Goal: Book appointment/travel/reservation

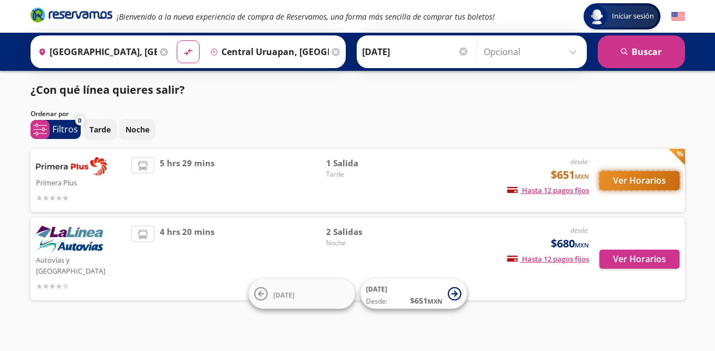
click at [620, 175] on button "Ver Horarios" at bounding box center [640, 180] width 80 height 19
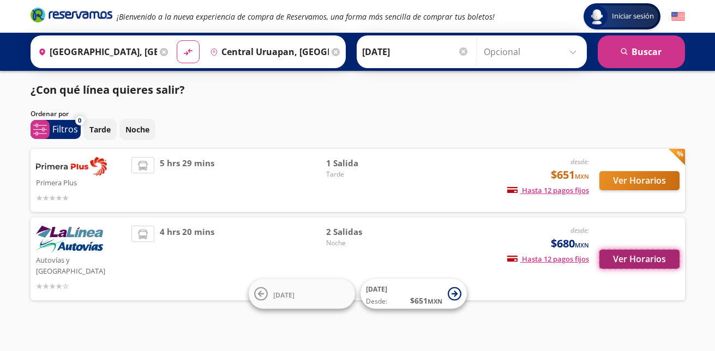
click at [636, 251] on button "Ver Horarios" at bounding box center [640, 259] width 80 height 19
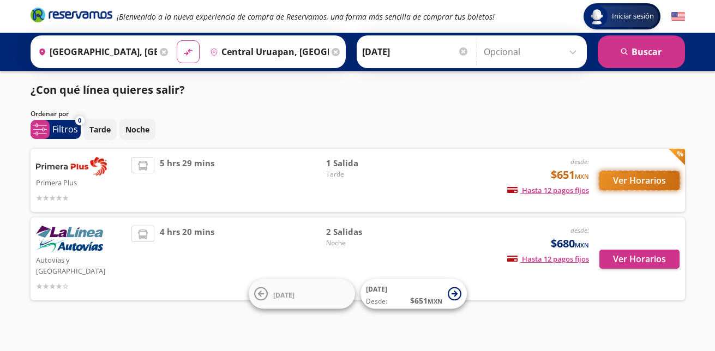
click at [631, 182] on button "Ver Horarios" at bounding box center [640, 180] width 80 height 19
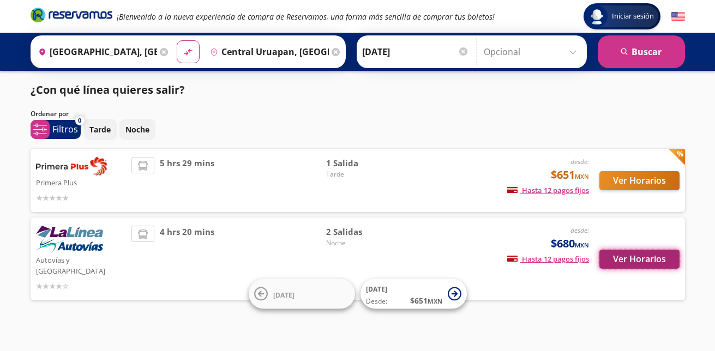
click at [621, 254] on button "Ver Horarios" at bounding box center [640, 259] width 80 height 19
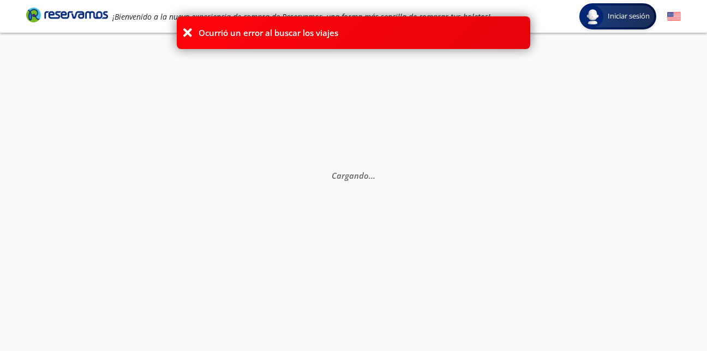
click at [187, 29] on icon at bounding box center [187, 32] width 11 height 11
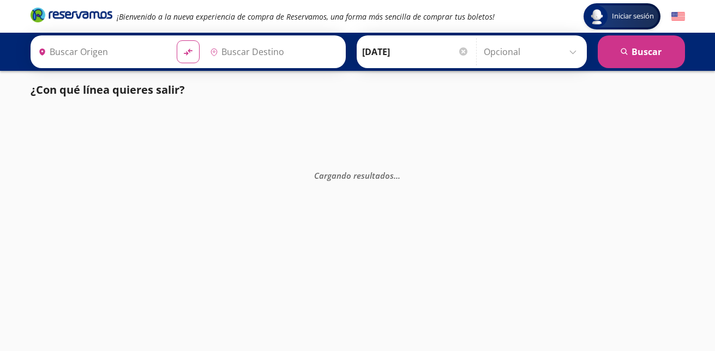
type input "Guadalajara, Jalisco"
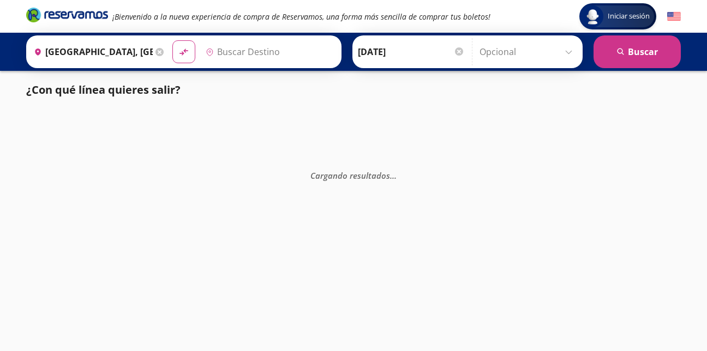
type input "Central Uruapan, Michoacán"
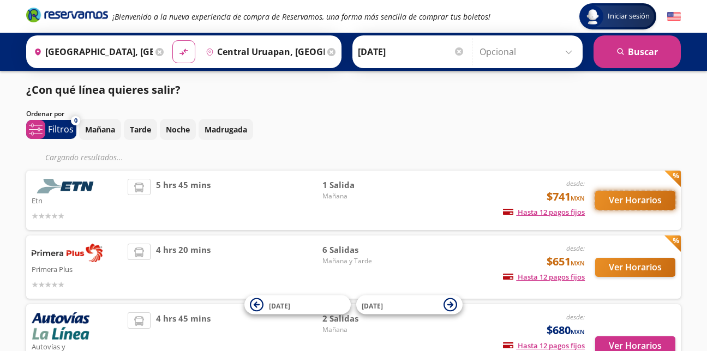
click at [612, 197] on button "Ver Horarios" at bounding box center [635, 200] width 80 height 19
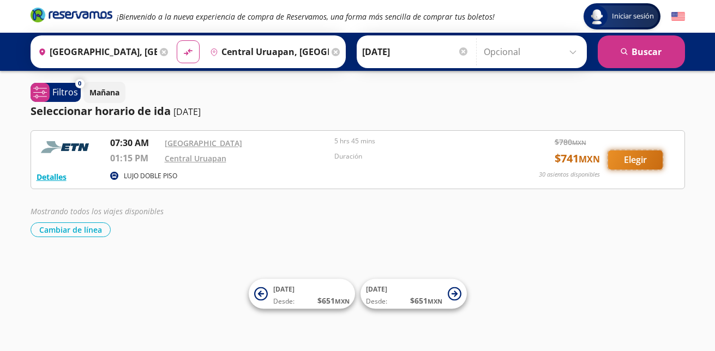
click at [639, 165] on button "Elegir" at bounding box center [635, 160] width 55 height 19
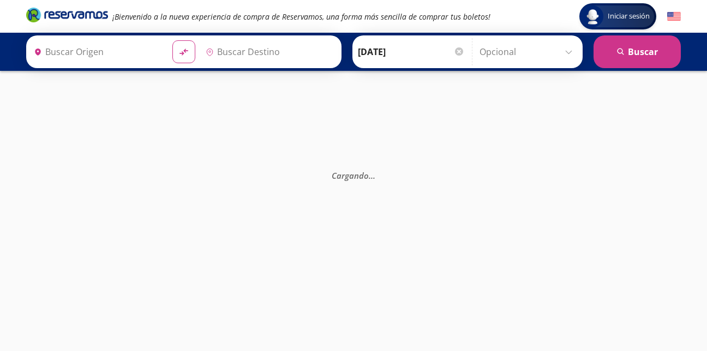
type input "[GEOGRAPHIC_DATA], [GEOGRAPHIC_DATA]"
type input "Central Uruapan, [GEOGRAPHIC_DATA]"
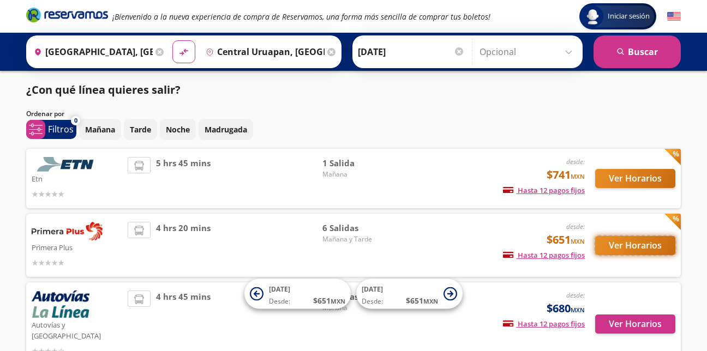
click at [630, 245] on button "Ver Horarios" at bounding box center [635, 245] width 80 height 19
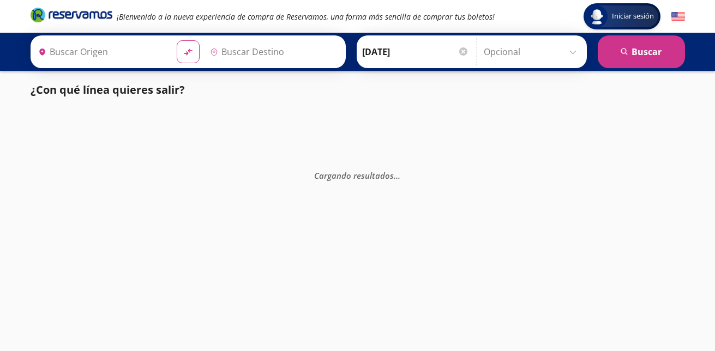
type input "[GEOGRAPHIC_DATA], [GEOGRAPHIC_DATA]"
type input "Central Uruapan, [GEOGRAPHIC_DATA]"
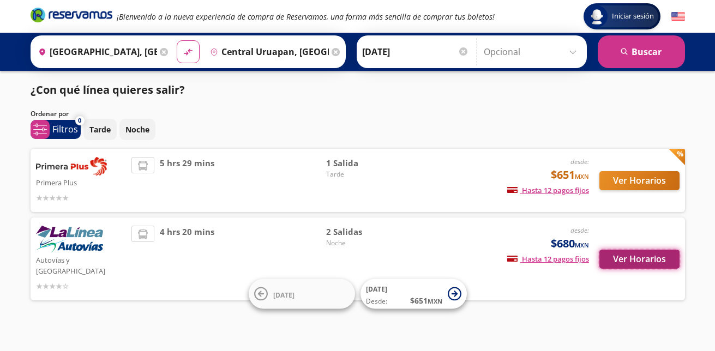
click at [644, 252] on button "Ver Horarios" at bounding box center [640, 259] width 80 height 19
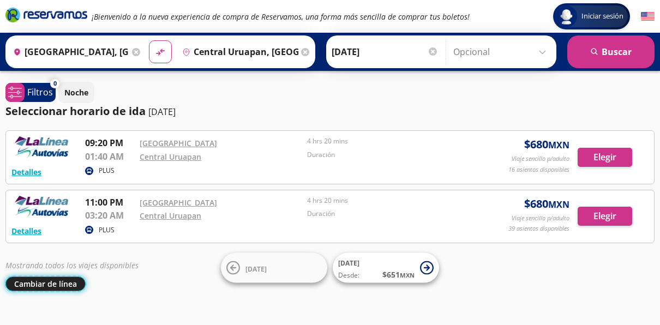
click at [59, 286] on button "Cambiar de línea" at bounding box center [45, 284] width 80 height 15
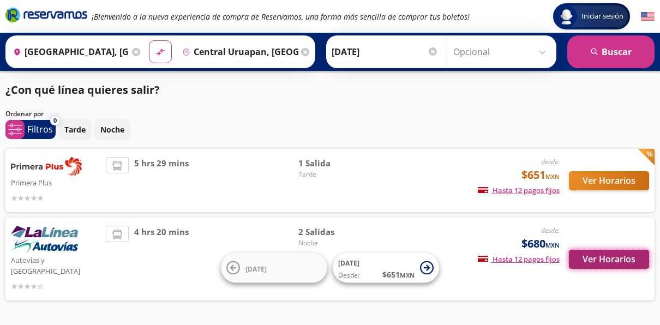
click at [591, 253] on button "Ver Horarios" at bounding box center [609, 259] width 80 height 19
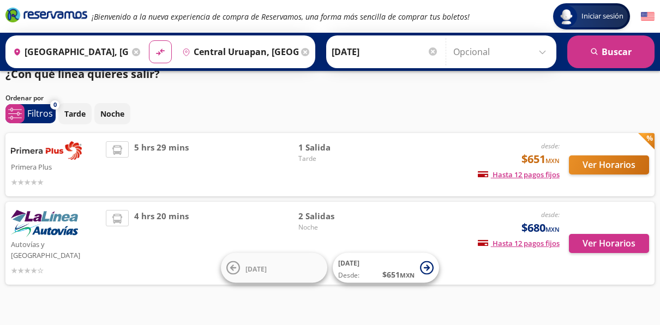
scroll to position [25, 0]
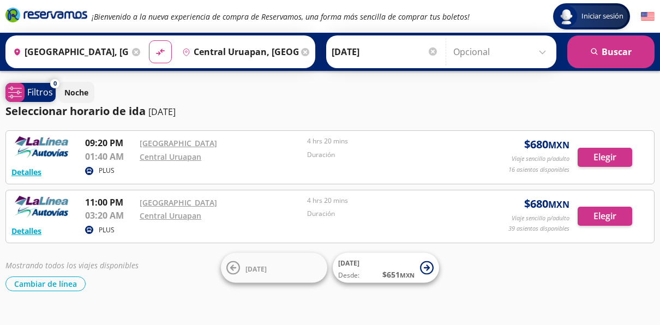
click at [42, 88] on p "Filtros" at bounding box center [40, 92] width 26 height 13
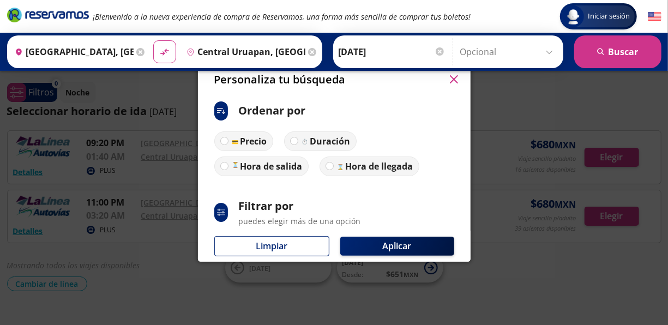
click at [447, 79] on button "button" at bounding box center [454, 79] width 16 height 16
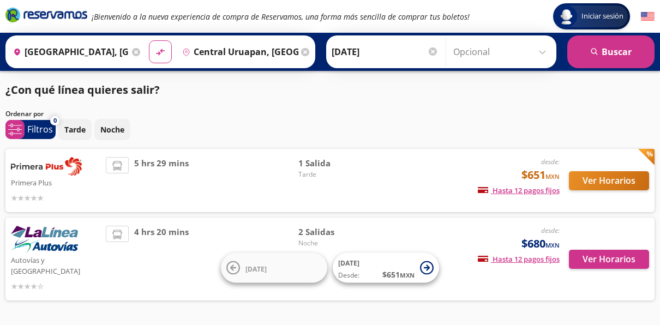
click at [603, 202] on div "Ver Horarios" at bounding box center [604, 180] width 89 height 47
click at [601, 178] on button "Ver Horarios" at bounding box center [609, 180] width 80 height 19
click at [591, 250] on button "Ver Horarios" at bounding box center [609, 259] width 80 height 19
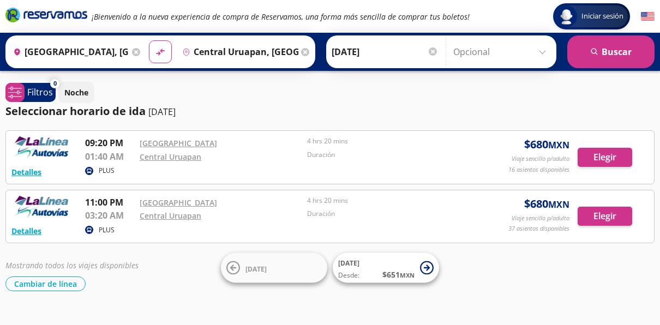
click at [470, 115] on div "Seleccionar horario de ida 10-sep-25" at bounding box center [329, 111] width 649 height 16
click at [200, 291] on div "Iniciar sesión Iniciar sesión ¡Bienvenido a la nueva experiencia de compra de R…" at bounding box center [330, 173] width 660 height 346
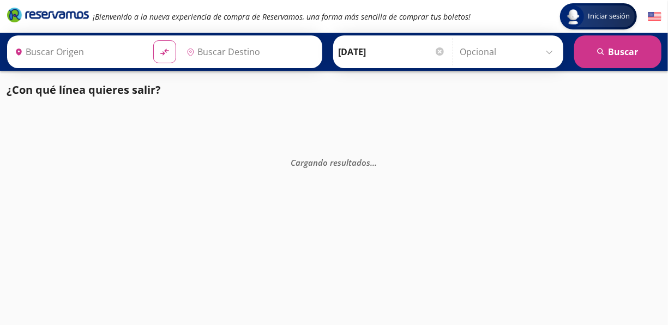
type input "[GEOGRAPHIC_DATA], [GEOGRAPHIC_DATA]"
type input "Uruapan, Michoacán"
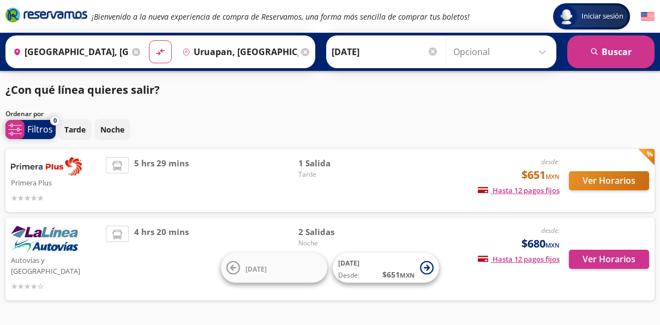
click at [38, 129] on p "Filtros" at bounding box center [40, 129] width 26 height 13
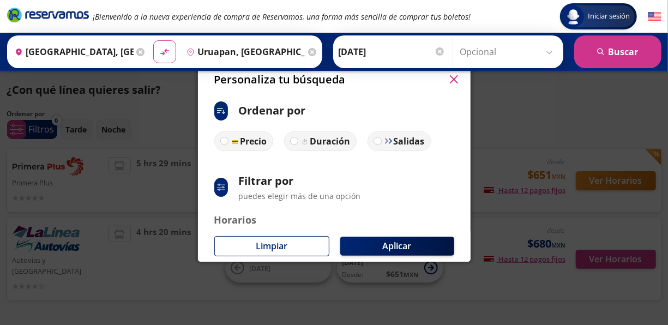
click at [453, 79] on icon "button" at bounding box center [454, 79] width 8 height 8
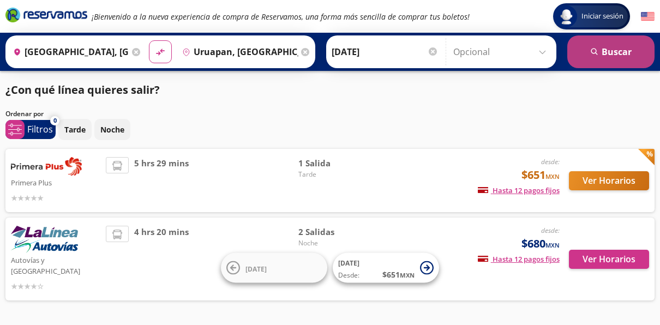
click at [633, 57] on button "search Buscar" at bounding box center [610, 51] width 87 height 33
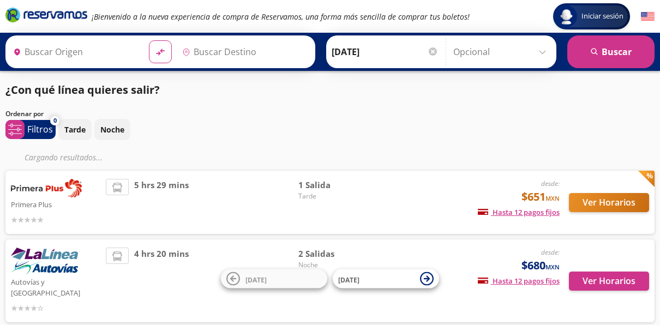
type input "[GEOGRAPHIC_DATA], [GEOGRAPHIC_DATA]"
type input "Uruapan, Michoacán"
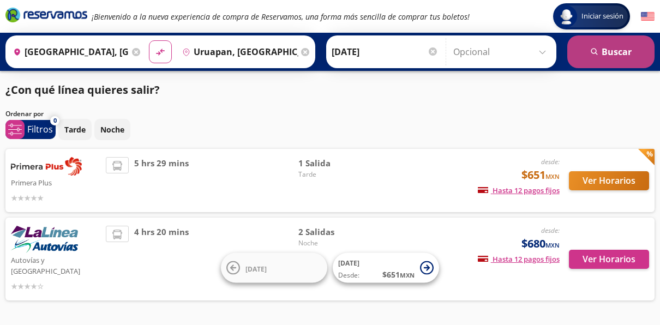
click at [599, 49] on button "search Buscar" at bounding box center [610, 51] width 87 height 33
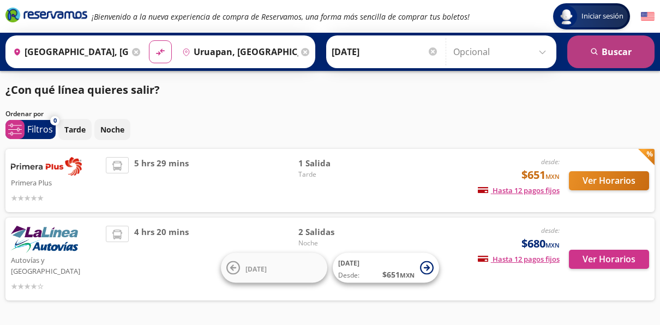
click at [599, 49] on button "search Buscar" at bounding box center [610, 51] width 87 height 33
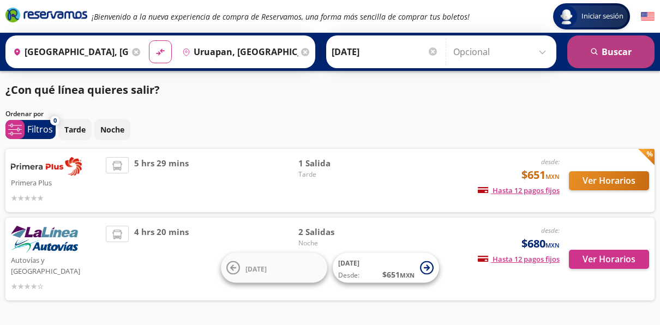
click at [599, 50] on button "search Buscar" at bounding box center [610, 51] width 87 height 33
click at [597, 52] on icon "search" at bounding box center [595, 52] width 8 height 8
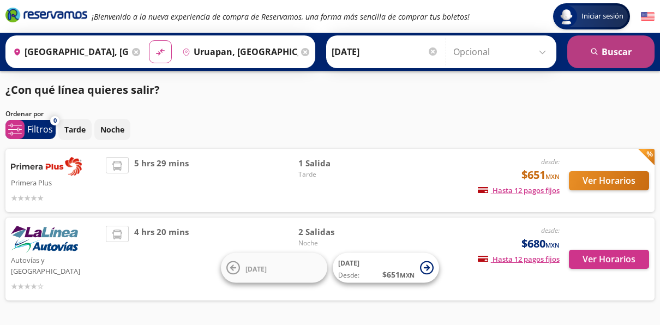
click at [594, 56] on icon "search" at bounding box center [595, 52] width 8 height 8
click at [594, 56] on button "search Buscar" at bounding box center [610, 51] width 87 height 33
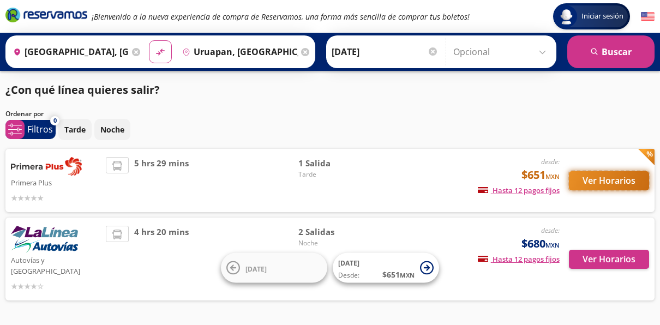
click at [584, 183] on button "Ver Horarios" at bounding box center [609, 180] width 80 height 19
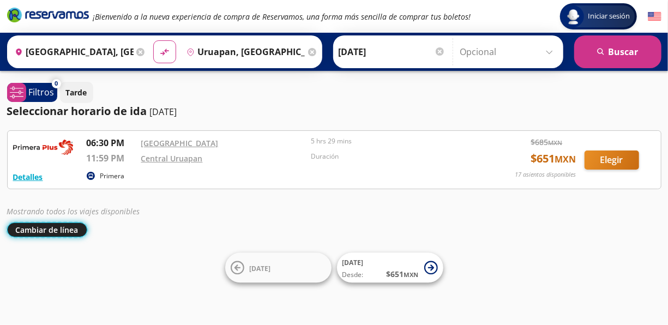
click at [53, 226] on button "Cambiar de línea" at bounding box center [47, 230] width 80 height 15
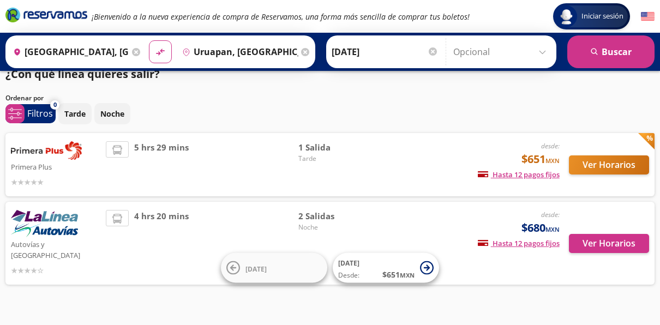
scroll to position [25, 0]
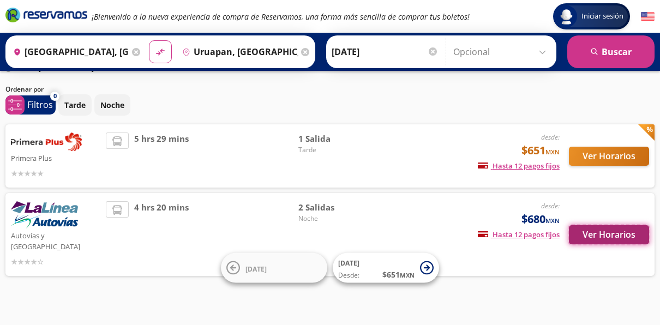
click at [596, 227] on button "Ver Horarios" at bounding box center [609, 234] width 80 height 19
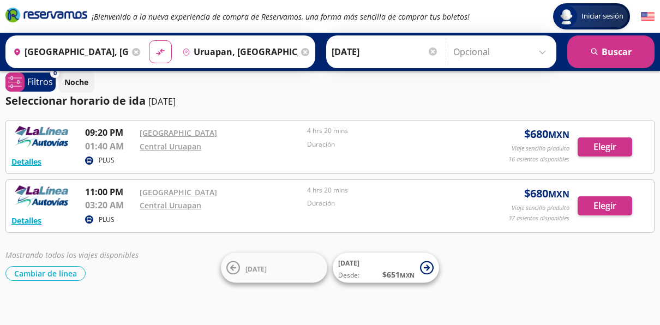
scroll to position [19, 0]
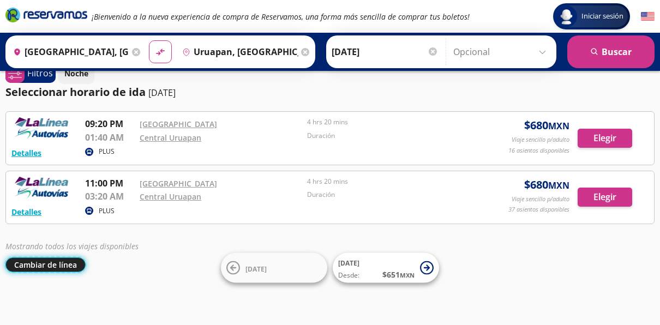
click at [69, 261] on button "Cambiar de línea" at bounding box center [45, 265] width 80 height 15
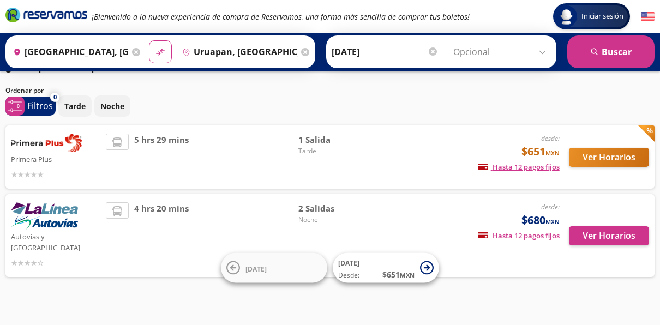
scroll to position [25, 0]
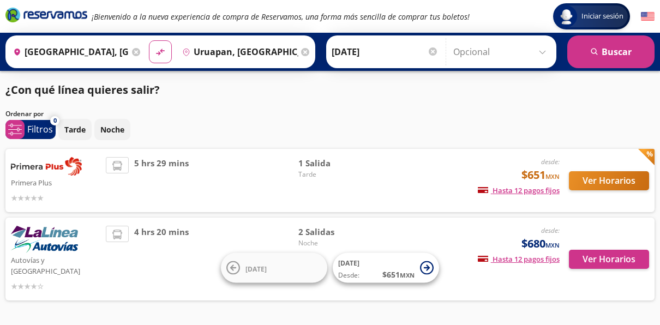
scroll to position [25, 0]
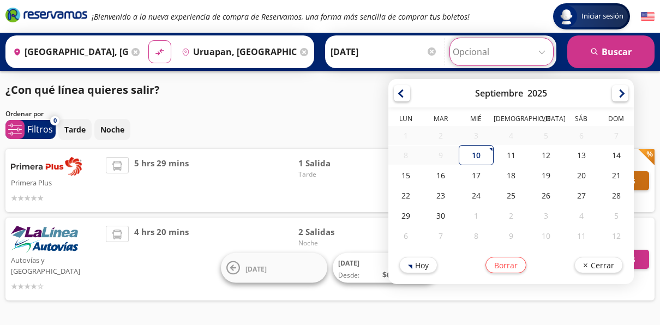
click at [541, 51] on input "Opcional" at bounding box center [502, 51] width 98 height 27
click at [255, 94] on div "¿Con qué línea quieres salir?" at bounding box center [329, 90] width 649 height 16
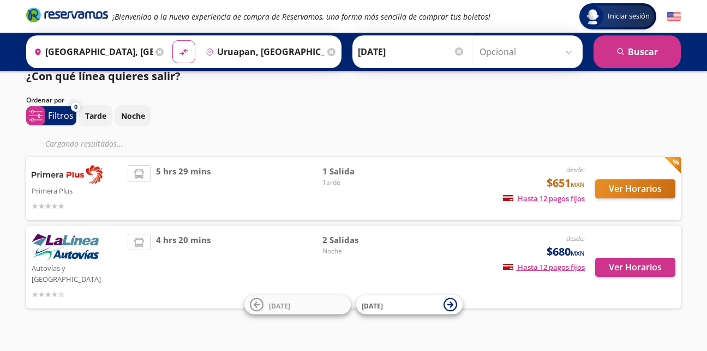
scroll to position [21, 0]
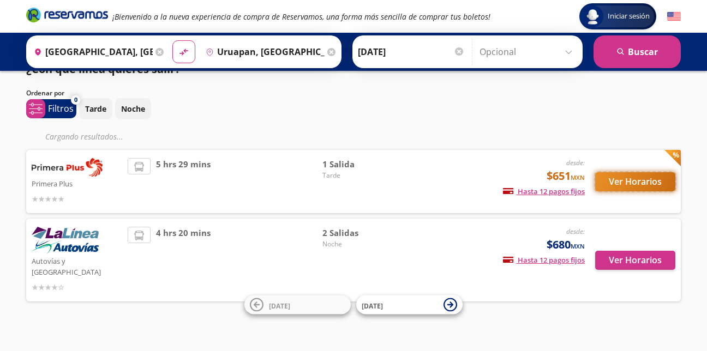
click at [627, 186] on button "Ver Horarios" at bounding box center [635, 181] width 80 height 19
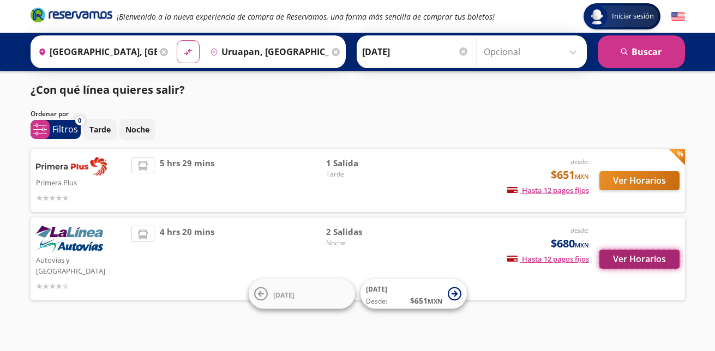
click at [613, 252] on button "Ver Horarios" at bounding box center [640, 259] width 80 height 19
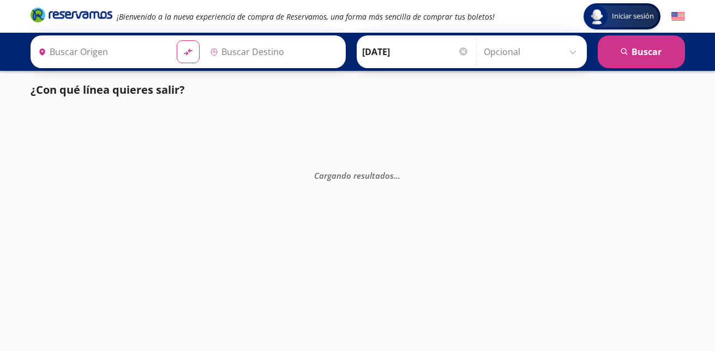
type input "[GEOGRAPHIC_DATA], [GEOGRAPHIC_DATA]"
type input "Central Uruapan, [GEOGRAPHIC_DATA]"
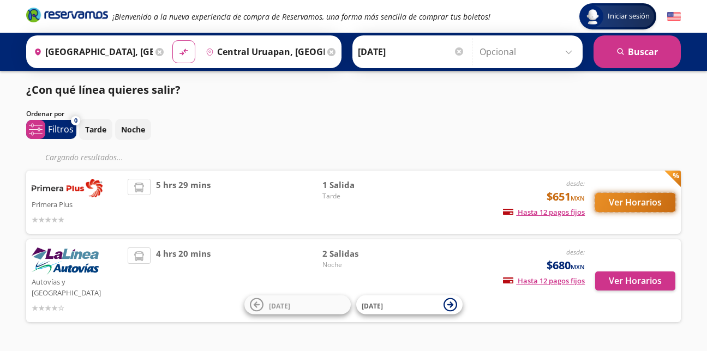
click at [623, 204] on button "Ver Horarios" at bounding box center [635, 202] width 80 height 19
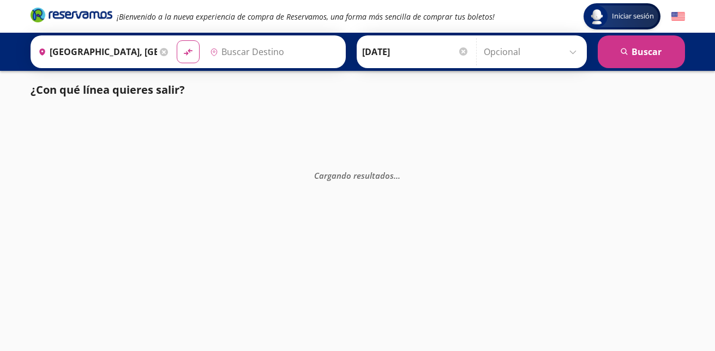
type input "Central Uruapan, [GEOGRAPHIC_DATA]"
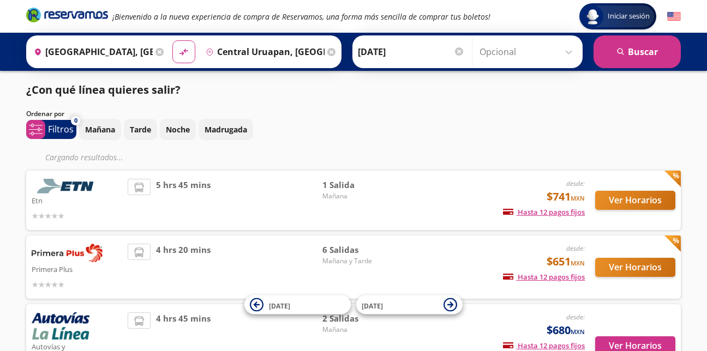
scroll to position [55, 0]
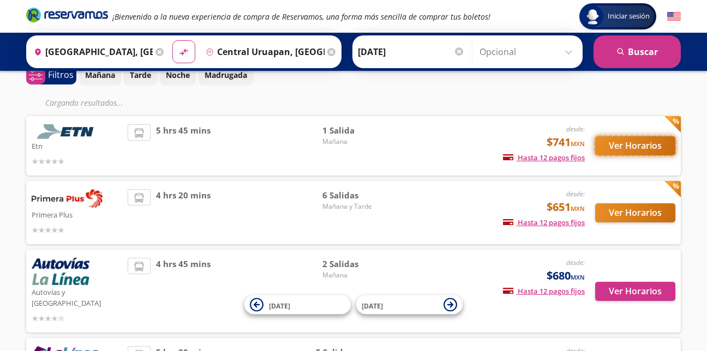
click at [624, 148] on button "Ver Horarios" at bounding box center [635, 145] width 80 height 19
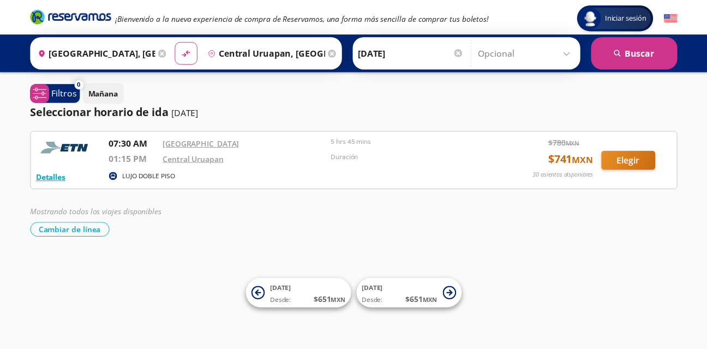
scroll to position [55, 0]
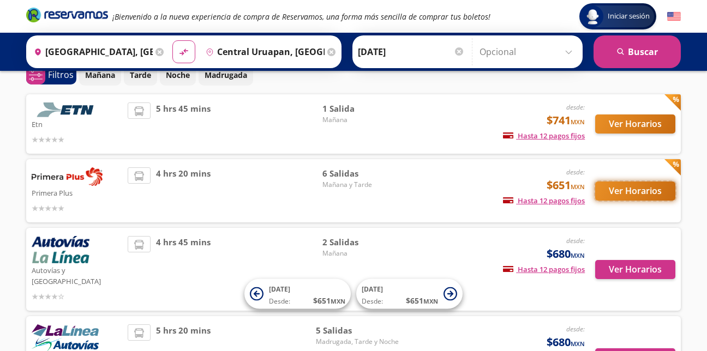
click at [613, 193] on button "Ver Horarios" at bounding box center [635, 191] width 80 height 19
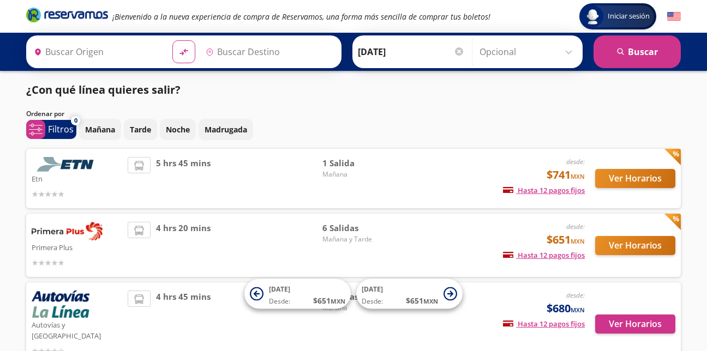
type input "[GEOGRAPHIC_DATA], [GEOGRAPHIC_DATA]"
type input "Central Uruapan, [GEOGRAPHIC_DATA]"
